Goal: Task Accomplishment & Management: Complete application form

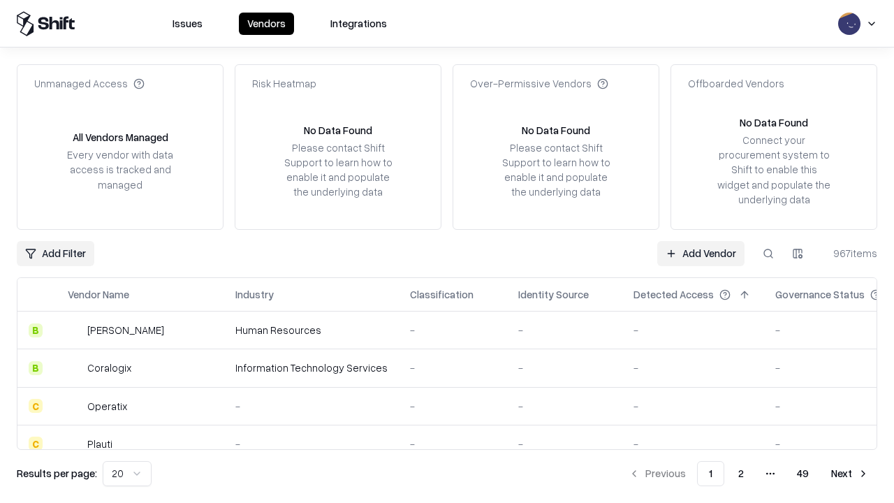
click at [701, 253] on link "Add Vendor" at bounding box center [700, 253] width 87 height 25
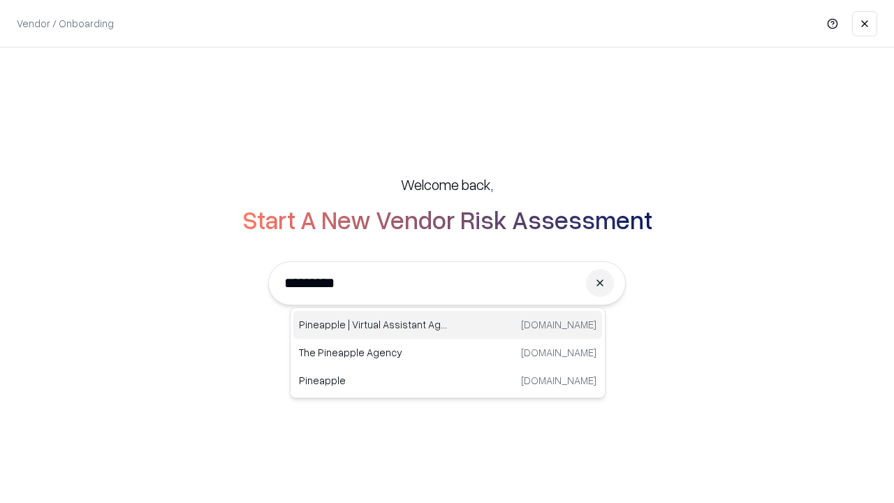
click at [448, 325] on div "Pineapple | Virtual Assistant Agency [DOMAIN_NAME]" at bounding box center [447, 325] width 309 height 28
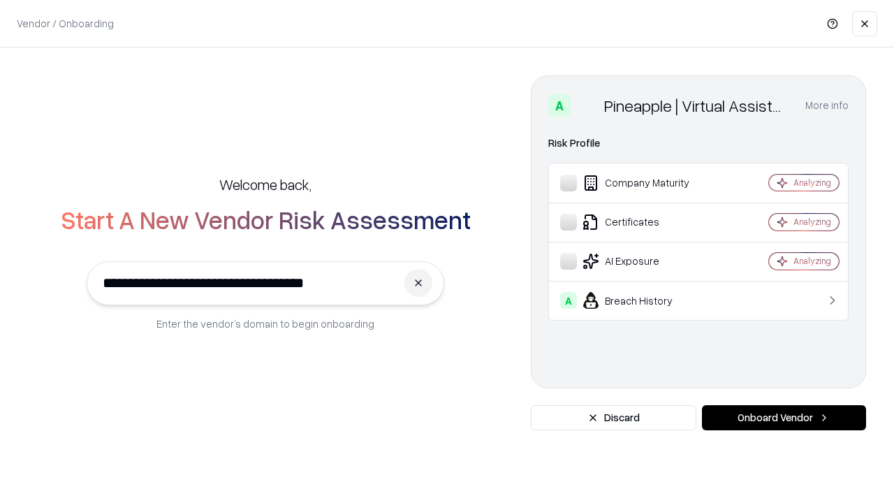
type input "**********"
click at [784, 418] on button "Onboard Vendor" at bounding box center [784, 417] width 164 height 25
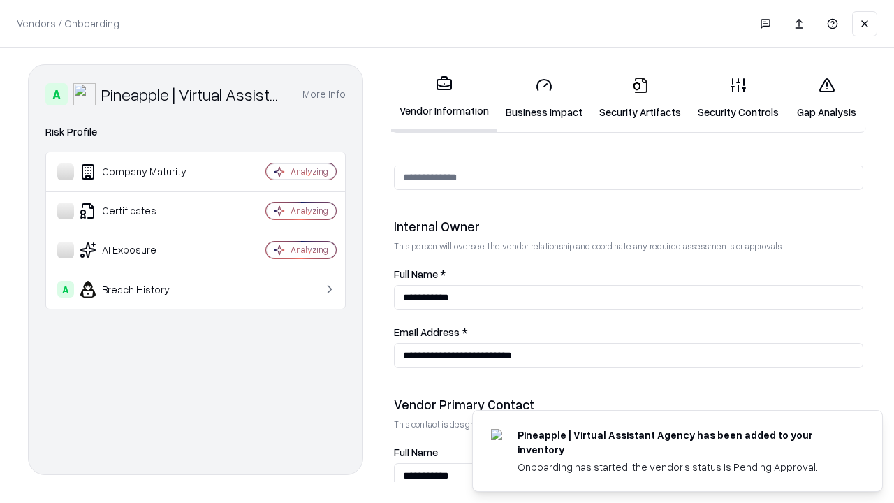
scroll to position [724, 0]
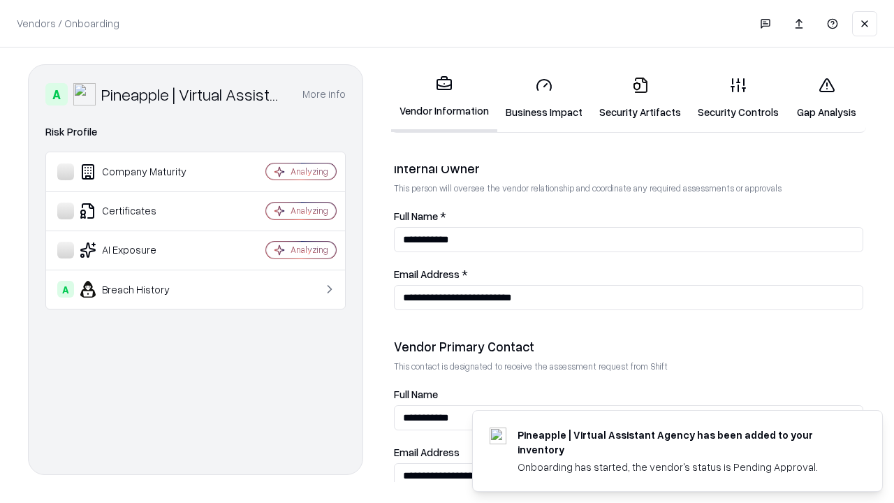
click at [544, 98] on link "Business Impact" at bounding box center [544, 98] width 94 height 65
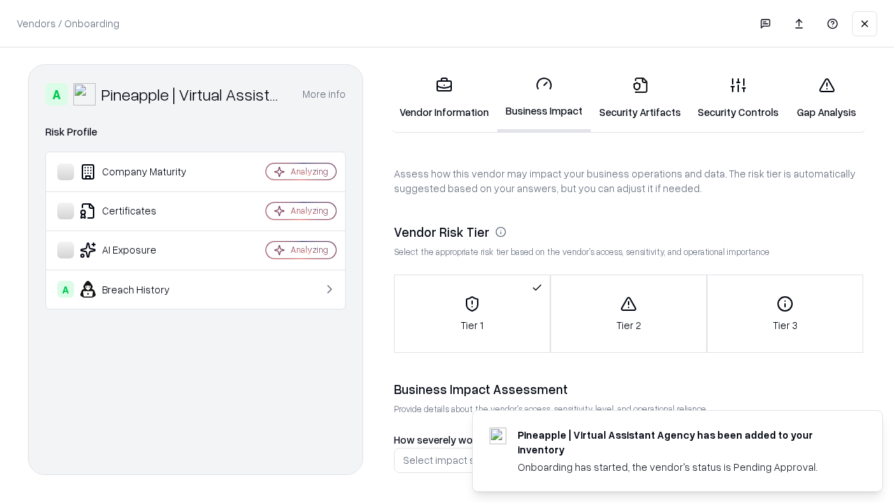
click at [640, 98] on link "Security Artifacts" at bounding box center [640, 98] width 99 height 65
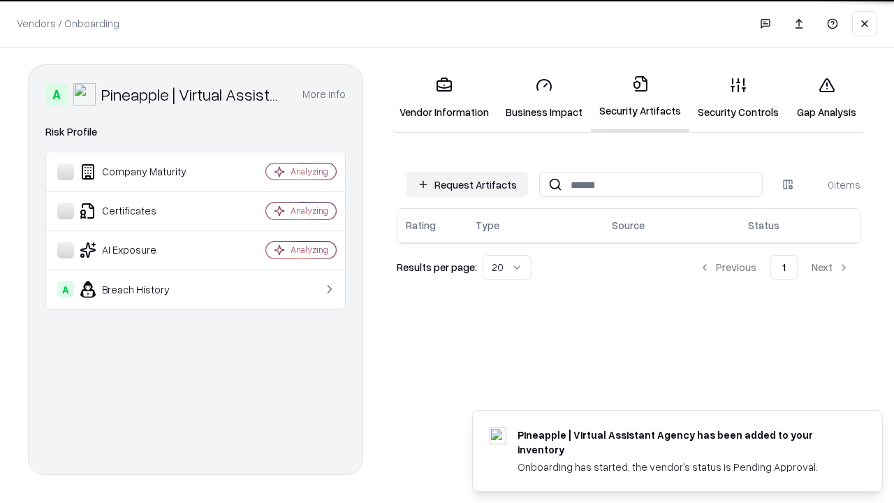
click at [467, 184] on button "Request Artifacts" at bounding box center [468, 184] width 122 height 25
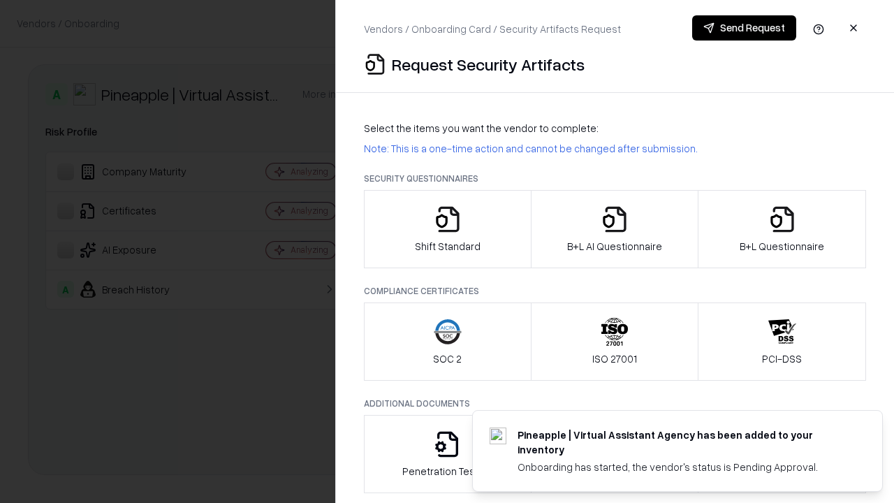
click at [447, 229] on icon "button" at bounding box center [448, 219] width 28 height 28
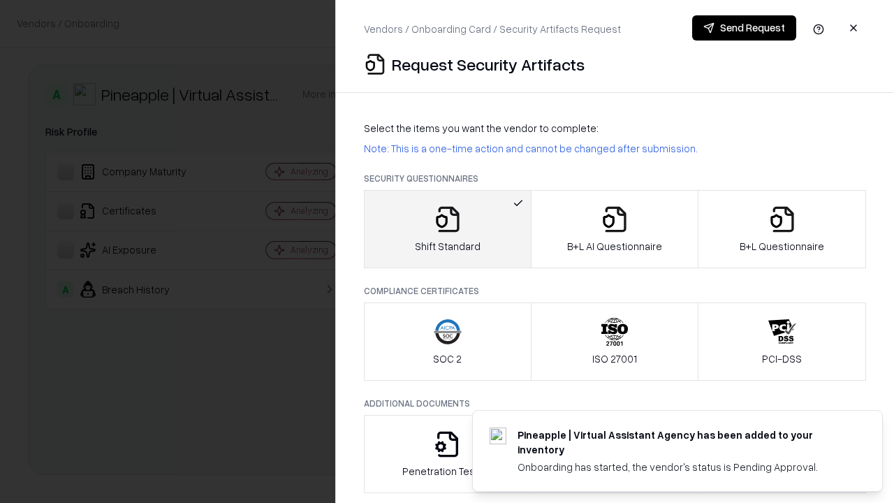
click at [744, 28] on button "Send Request" at bounding box center [744, 27] width 104 height 25
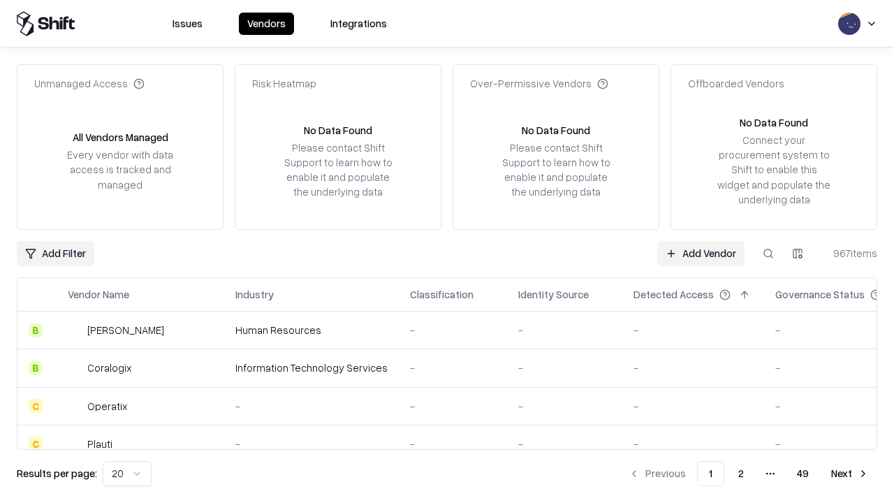
click at [768, 253] on button at bounding box center [768, 253] width 25 height 25
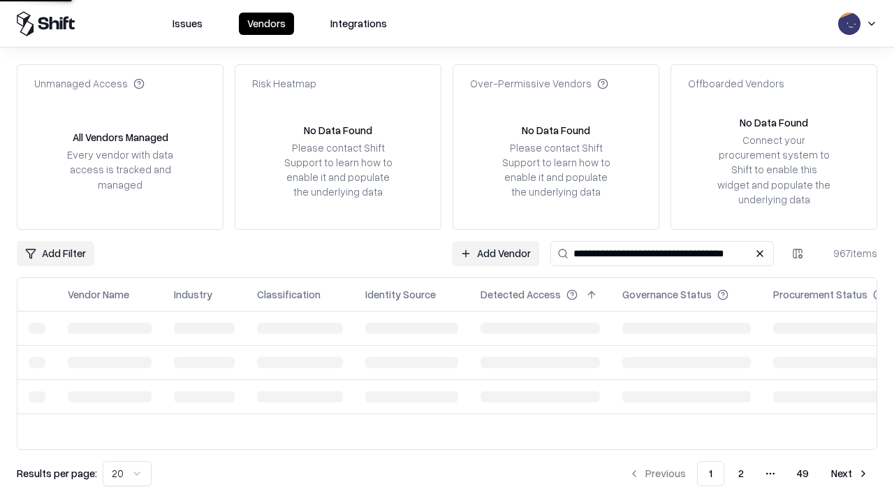
type input "**********"
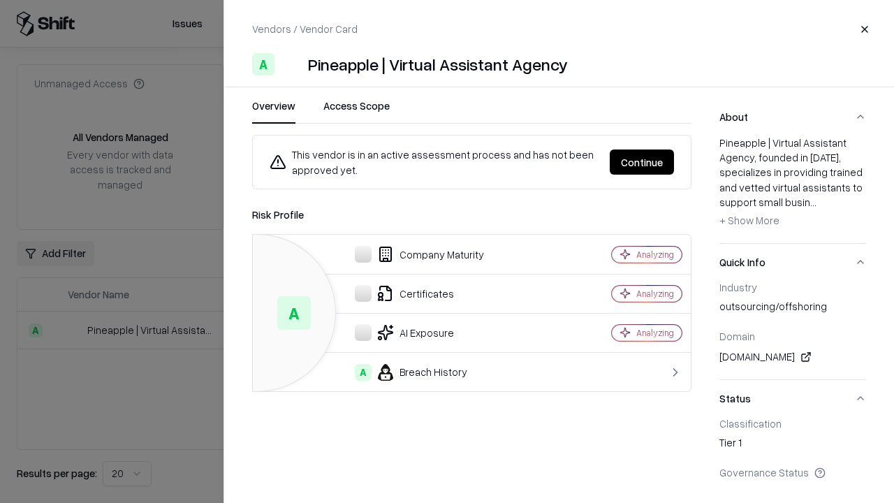
click at [642, 162] on button "Continue" at bounding box center [642, 161] width 64 height 25
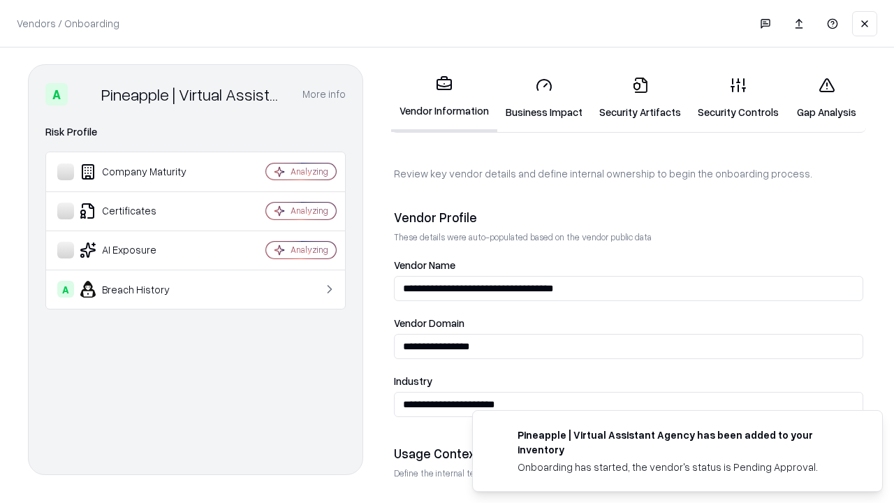
click at [640, 98] on link "Security Artifacts" at bounding box center [640, 98] width 99 height 65
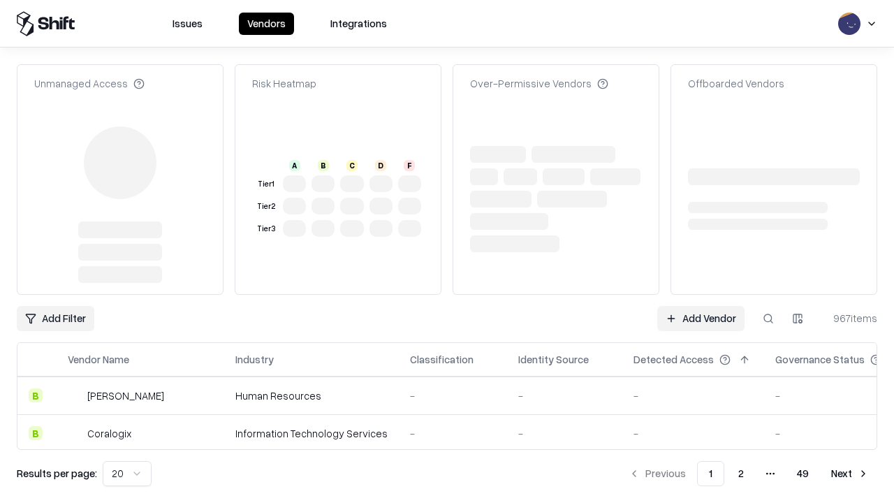
click at [701, 306] on link "Add Vendor" at bounding box center [700, 318] width 87 height 25
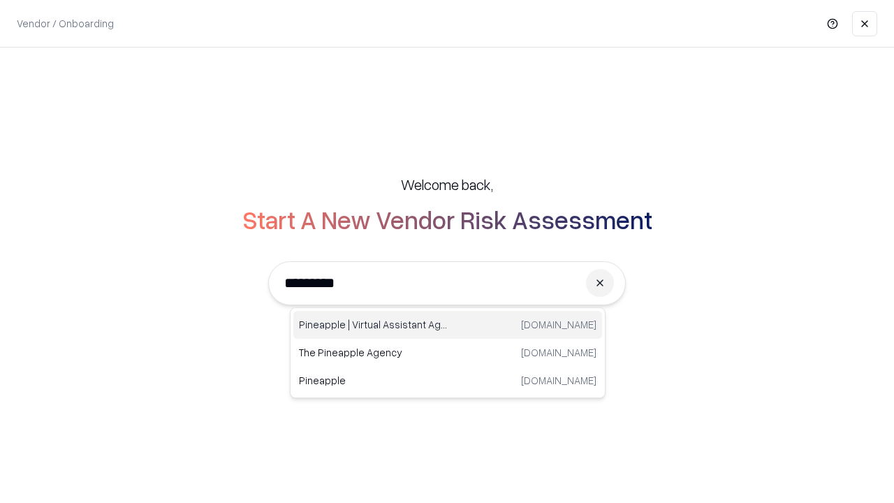
click at [448, 325] on div "Pineapple | Virtual Assistant Agency [DOMAIN_NAME]" at bounding box center [447, 325] width 309 height 28
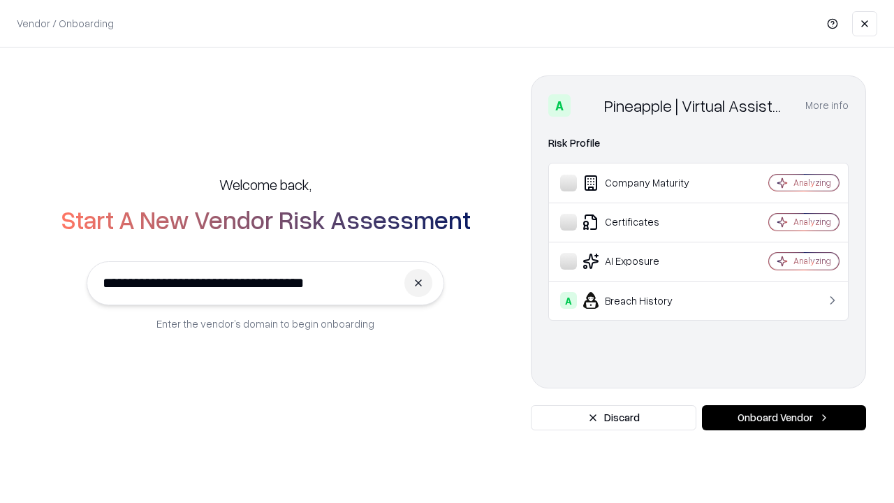
type input "**********"
click at [784, 418] on button "Onboard Vendor" at bounding box center [784, 417] width 164 height 25
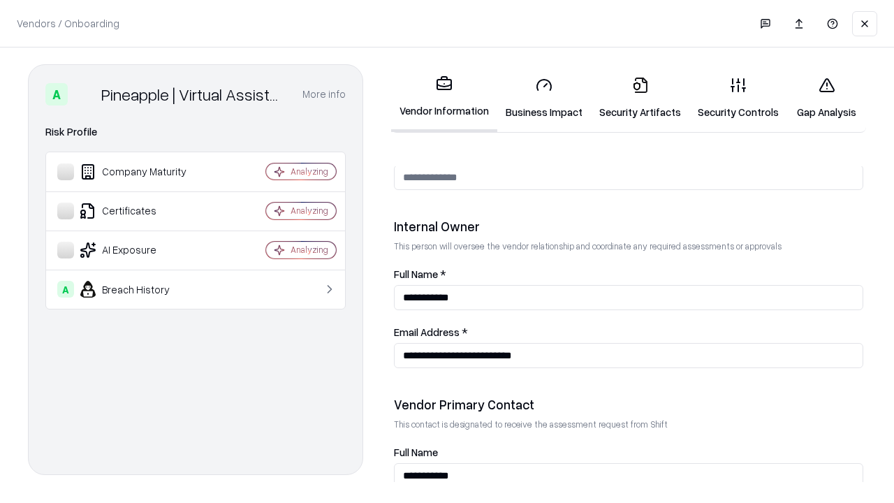
scroll to position [724, 0]
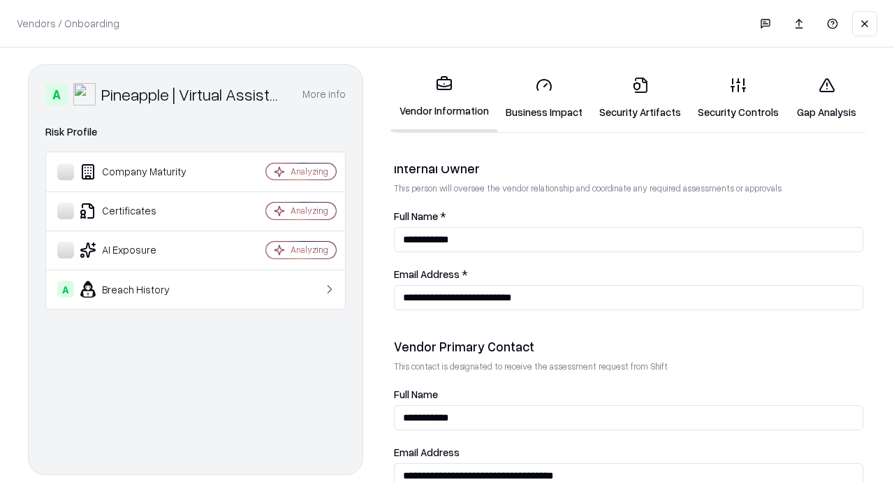
click at [826, 98] on link "Gap Analysis" at bounding box center [826, 98] width 79 height 65
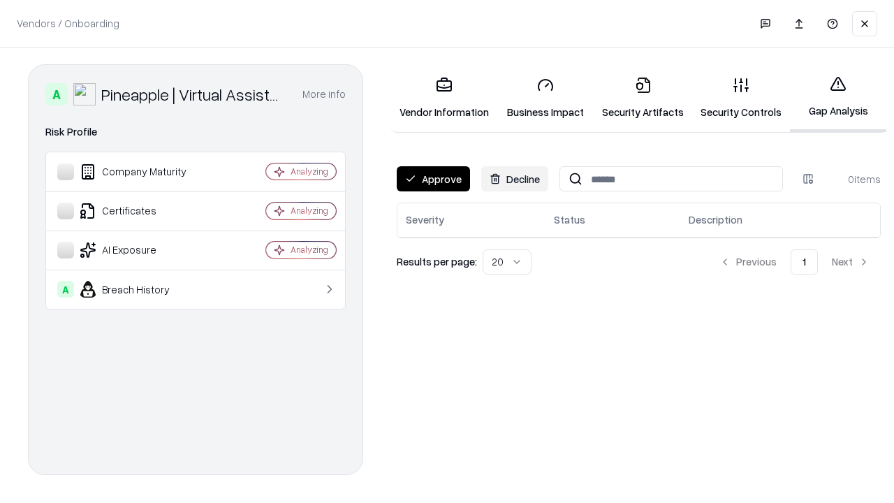
click at [433, 179] on button "Approve" at bounding box center [433, 178] width 73 height 25
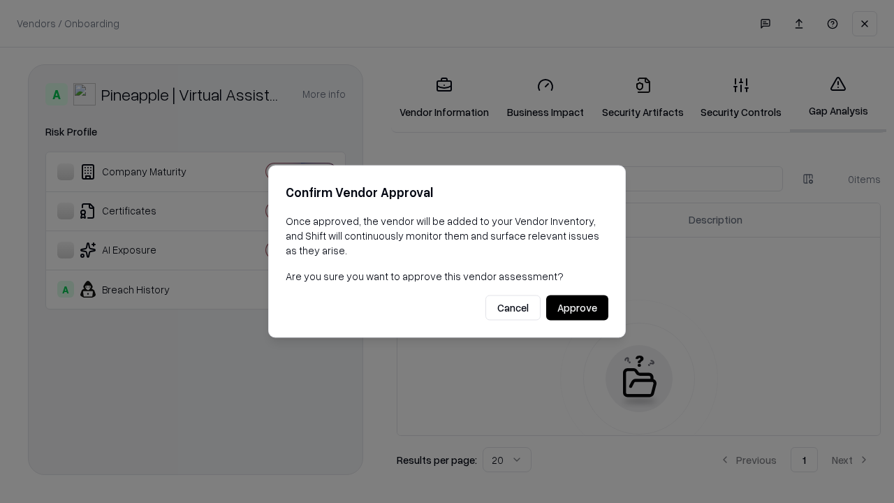
click at [577, 307] on button "Approve" at bounding box center [577, 308] width 62 height 25
